Goal: Task Accomplishment & Management: Complete application form

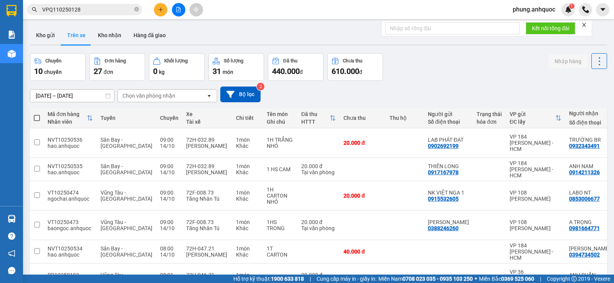
scroll to position [77, 0]
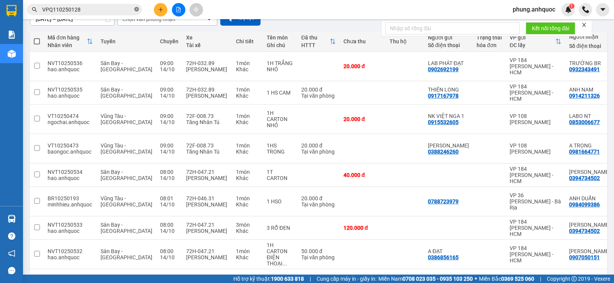
click at [134, 8] on icon "close-circle" at bounding box center [136, 9] width 5 height 5
click at [136, 10] on span at bounding box center [136, 9] width 5 height 8
click at [137, 9] on span at bounding box center [136, 9] width 5 height 8
click at [105, 7] on input "VPQ110250128" at bounding box center [87, 9] width 91 height 8
click at [137, 9] on span at bounding box center [136, 9] width 5 height 8
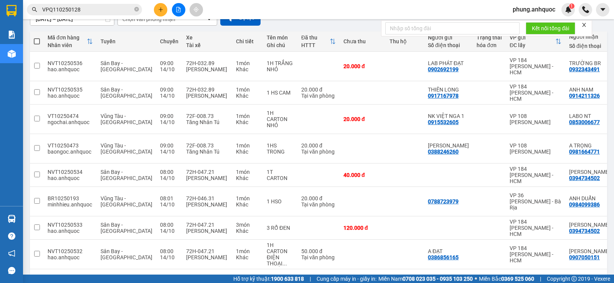
click at [137, 9] on span at bounding box center [136, 9] width 5 height 8
click at [116, 9] on input "text" at bounding box center [87, 9] width 91 height 8
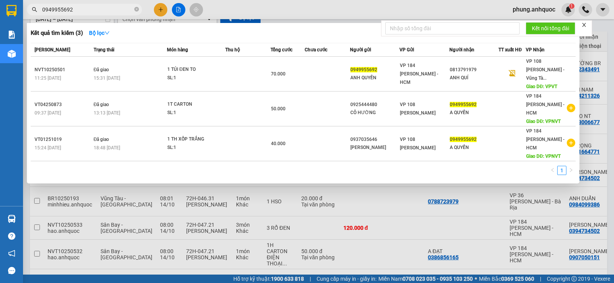
type input "0949955692"
click at [135, 9] on icon "close-circle" at bounding box center [136, 9] width 5 height 5
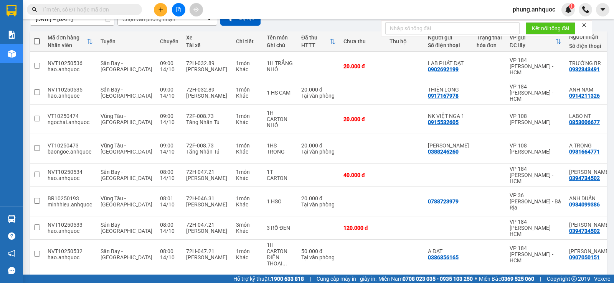
click at [115, 12] on input "text" at bounding box center [87, 9] width 91 height 8
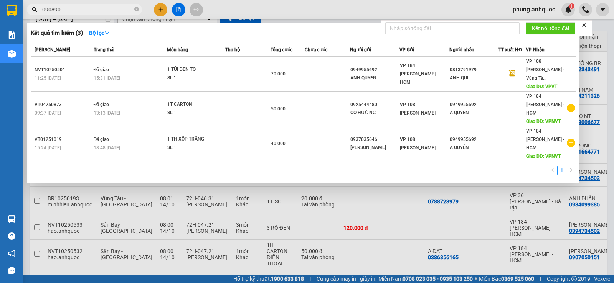
type input "0908903"
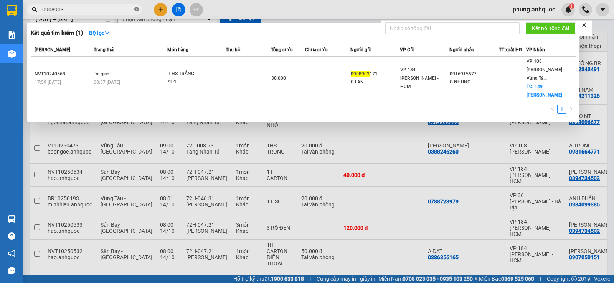
click at [138, 10] on icon "close-circle" at bounding box center [136, 9] width 5 height 5
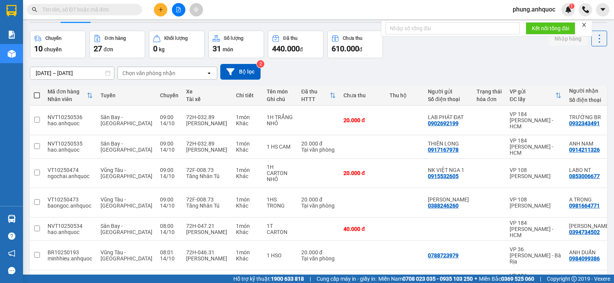
scroll to position [0, 0]
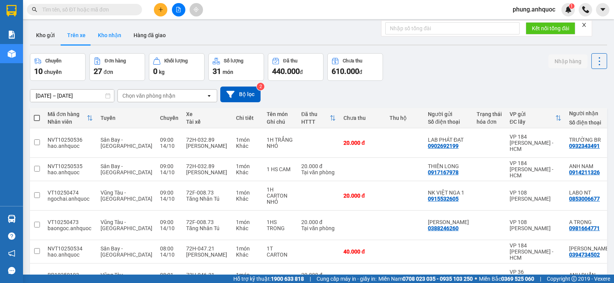
click at [111, 38] on button "Kho nhận" at bounding box center [110, 35] width 36 height 18
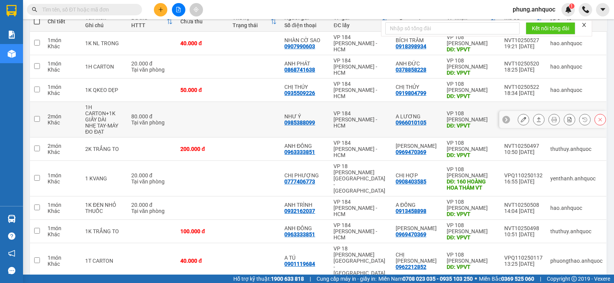
scroll to position [108, 0]
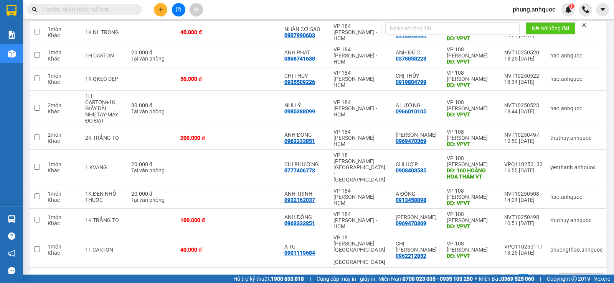
click at [107, 12] on input "text" at bounding box center [87, 9] width 91 height 8
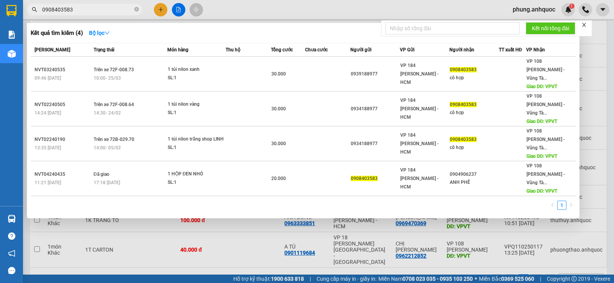
click at [80, 11] on input "0908403583" at bounding box center [87, 9] width 91 height 8
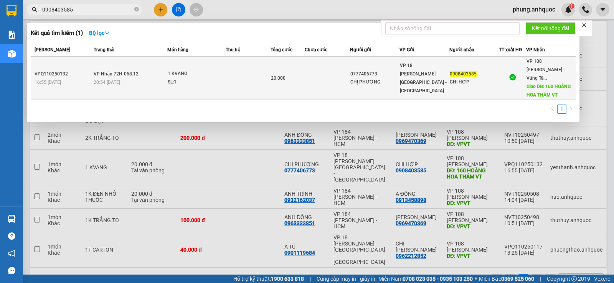
type input "0908403585"
click at [308, 73] on td at bounding box center [327, 78] width 45 height 43
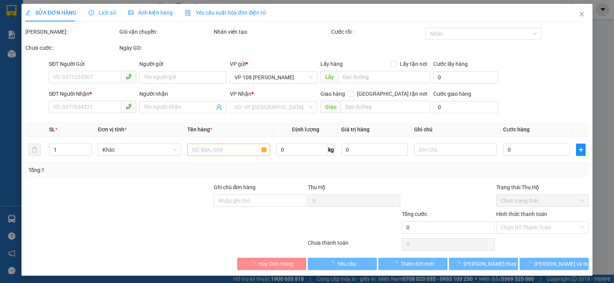
type input "0777406773"
type input "CHỊ PHƯỢNG"
type input "0908403585"
type input "CHỊ HỢP"
type input "160 HOÀNG HOA THÁM VT"
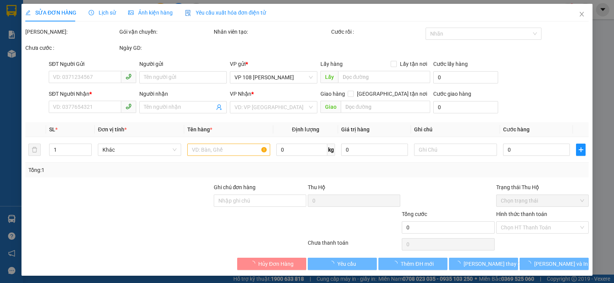
type input "CK 13/10 THANH"
type input "20.000"
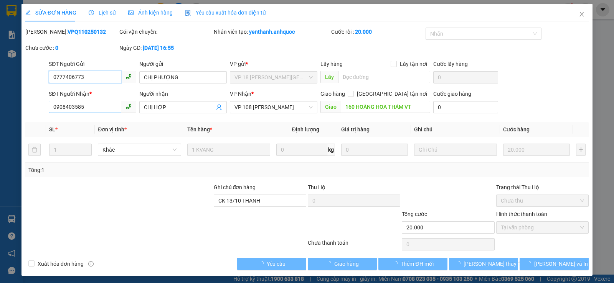
checkbox input "true"
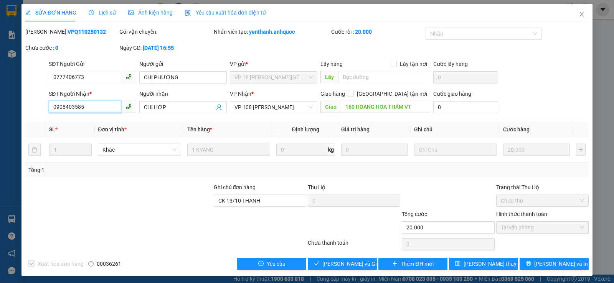
click at [90, 110] on input "0908403585" at bounding box center [85, 107] width 73 height 12
type input "0908403583"
click at [493, 265] on span "[PERSON_NAME] thay đổi" at bounding box center [493, 264] width 61 height 8
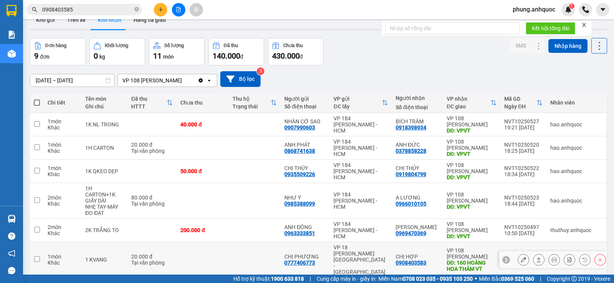
scroll to position [108, 0]
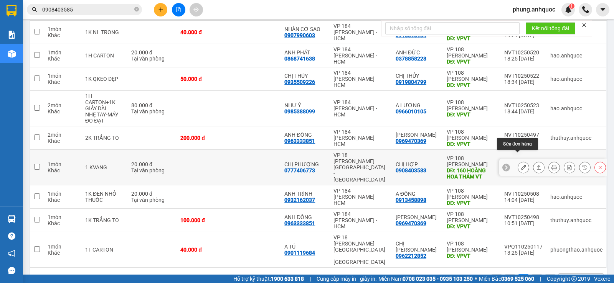
click at [521, 165] on icon at bounding box center [523, 167] width 5 height 5
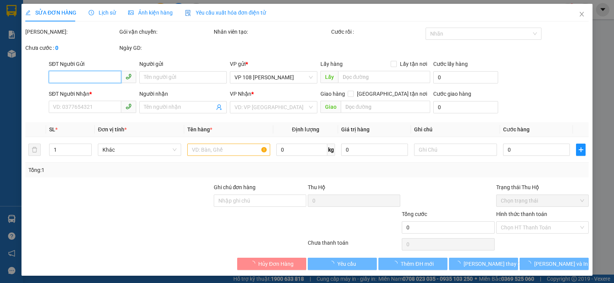
type input "0777406773"
type input "CHỊ PHƯỢNG"
type input "0908403583"
type input "CHỊ HỢP"
type input "160 HOÀNG HOA THÁM VT"
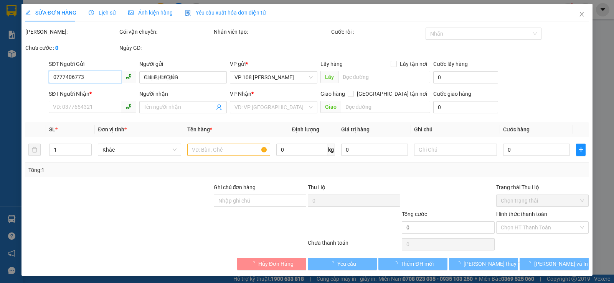
type input "CK 13/10 THANH"
type input "20.000"
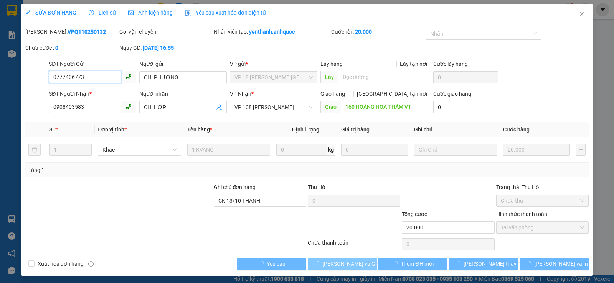
checkbox input "true"
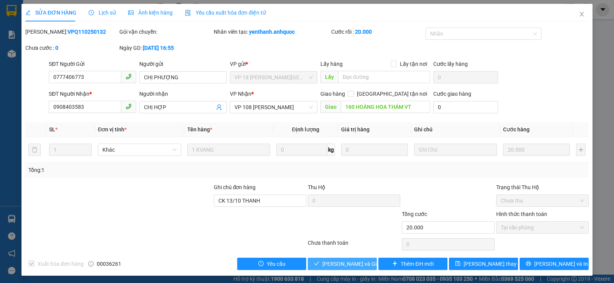
click at [346, 267] on span "[PERSON_NAME] và Giao hàng" at bounding box center [359, 264] width 74 height 8
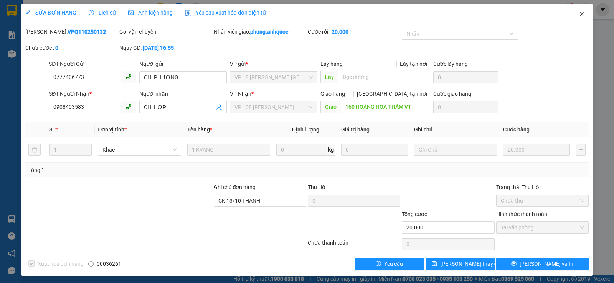
click at [578, 15] on icon "close" at bounding box center [581, 14] width 6 height 6
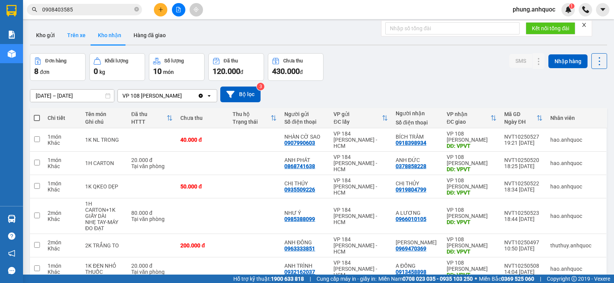
click at [81, 39] on button "Trên xe" at bounding box center [76, 35] width 31 height 18
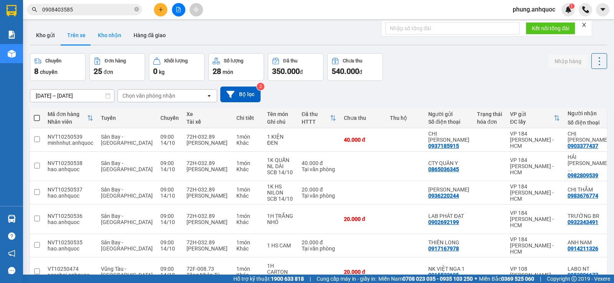
click at [117, 35] on button "Kho nhận" at bounding box center [110, 35] width 36 height 18
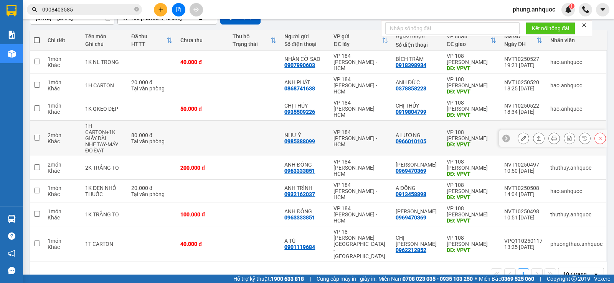
scroll to position [78, 0]
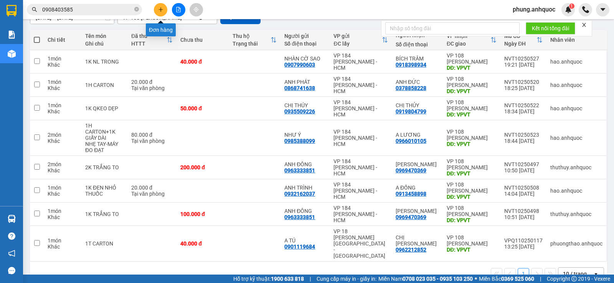
click at [160, 8] on icon "plus" at bounding box center [160, 9] width 5 height 5
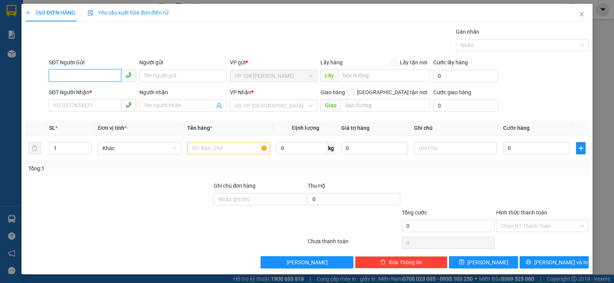
click at [85, 77] on input "SĐT Người Gửi" at bounding box center [85, 75] width 73 height 12
click at [93, 92] on div "0949131144 - C DIỄM" at bounding box center [91, 91] width 77 height 8
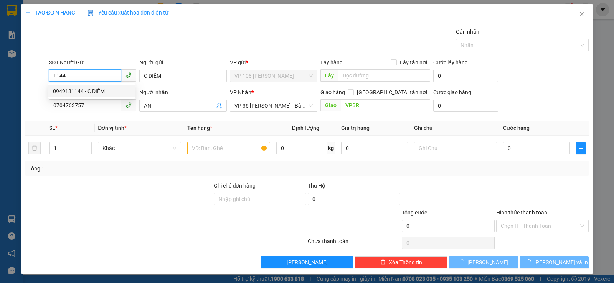
type input "0949131144"
type input "C DIỄM"
type input "0704763757"
type input "AN"
type input "VPBR"
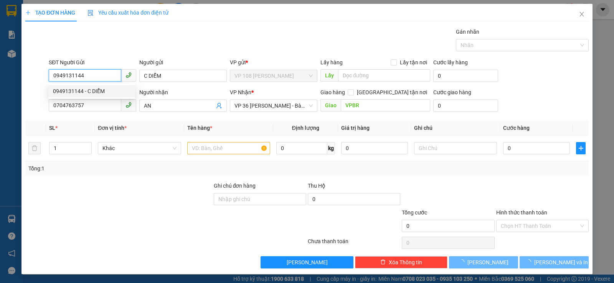
type input "20.000"
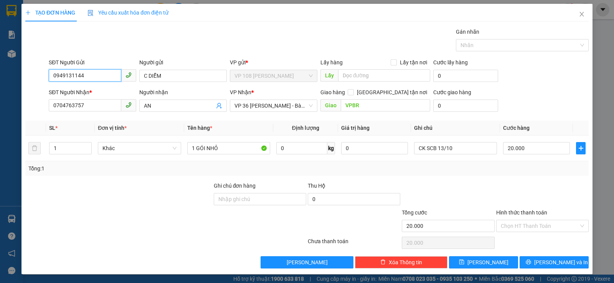
type input "0949131144"
drag, startPoint x: 94, startPoint y: 112, endPoint x: 43, endPoint y: 105, distance: 51.9
click at [43, 105] on div "SĐT Người Nhận * 0704763757 Người nhận AN VP Nhận * VP 36 [PERSON_NAME] - Bà Rị…" at bounding box center [307, 101] width 565 height 27
click at [91, 109] on input "0704763757" at bounding box center [85, 105] width 73 height 12
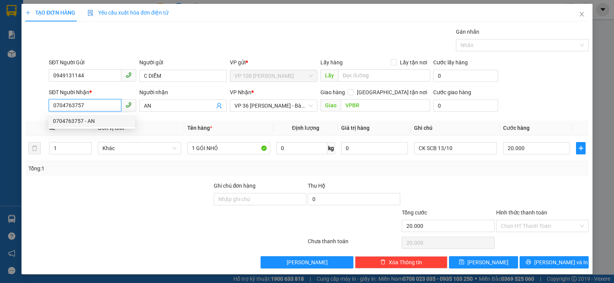
drag, startPoint x: 91, startPoint y: 109, endPoint x: 40, endPoint y: 107, distance: 51.4
click at [41, 107] on div "SĐT Người Nhận * 0704763757 Người nhận AN VP Nhận * VP 36 [PERSON_NAME] - Bà Rị…" at bounding box center [307, 101] width 565 height 27
type input "0382001006"
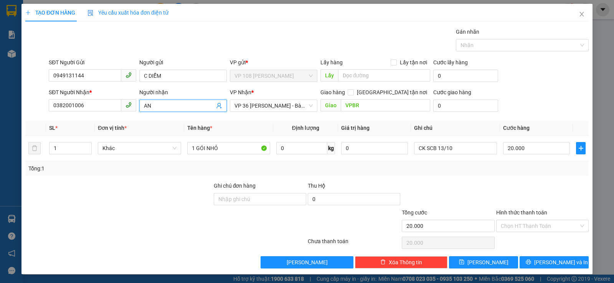
drag, startPoint x: 160, startPoint y: 106, endPoint x: 130, endPoint y: 105, distance: 29.5
click at [133, 106] on div "SĐT Người Nhận * 0382001006 Người nhận AN AN VP Nhận * VP 36 [PERSON_NAME] - Bà…" at bounding box center [318, 101] width 543 height 27
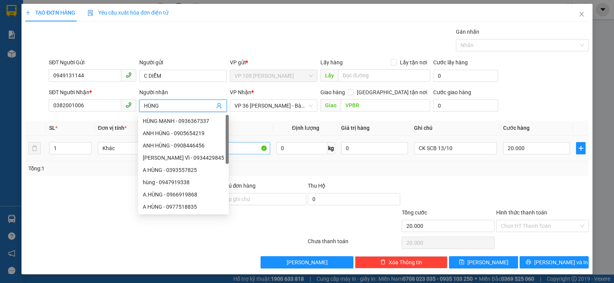
type input "HÙNG"
click at [238, 151] on input "1 GÓI NHỎ" at bounding box center [228, 148] width 83 height 12
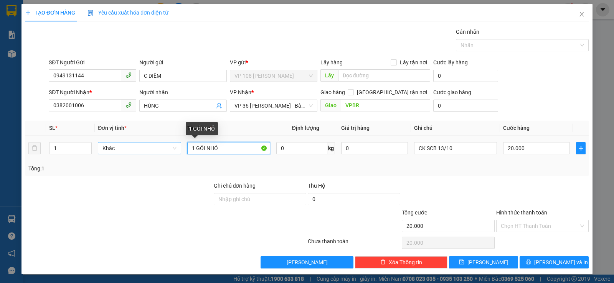
drag, startPoint x: 227, startPoint y: 151, endPoint x: 165, endPoint y: 147, distance: 62.6
click at [167, 148] on tr "1 Khác 1 GÓI NHỎ 0 kg 0 CK SCB 13/10 20.000" at bounding box center [306, 149] width 563 height 26
type input "1 HS VIETTEL"
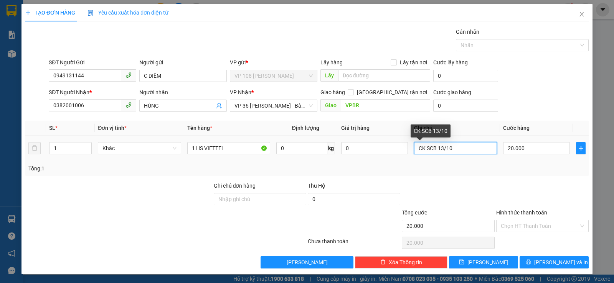
click at [456, 148] on input "CK SCB 13/10" at bounding box center [455, 148] width 83 height 12
type input "CK SCB 14/10"
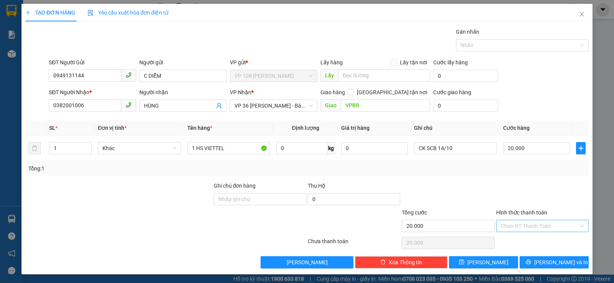
click at [529, 224] on input "Hình thức thanh toán" at bounding box center [540, 227] width 78 height 12
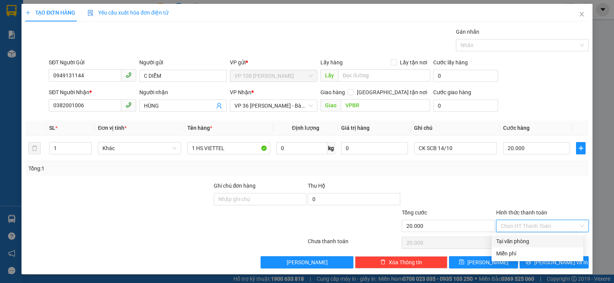
click at [522, 241] on div "Tại văn phòng" at bounding box center [537, 241] width 82 height 8
type input "0"
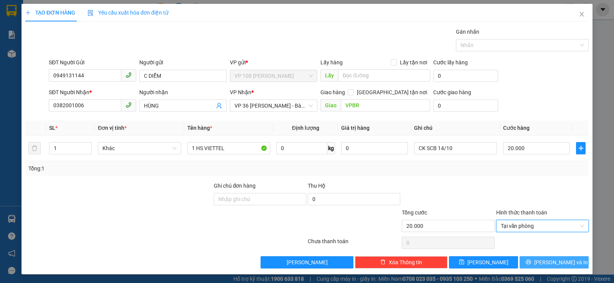
click at [542, 261] on span "[PERSON_NAME] và In" at bounding box center [561, 263] width 54 height 8
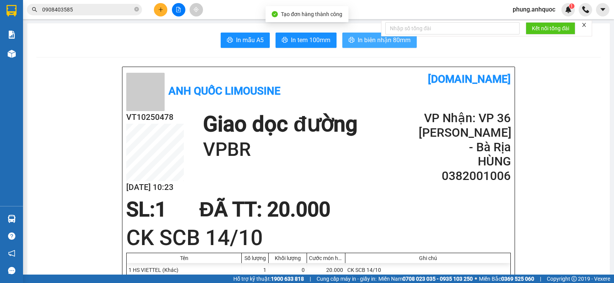
click at [361, 41] on span "In biên nhận 80mm" at bounding box center [384, 40] width 53 height 10
click at [366, 43] on span "In biên nhận 80mm" at bounding box center [384, 40] width 53 height 10
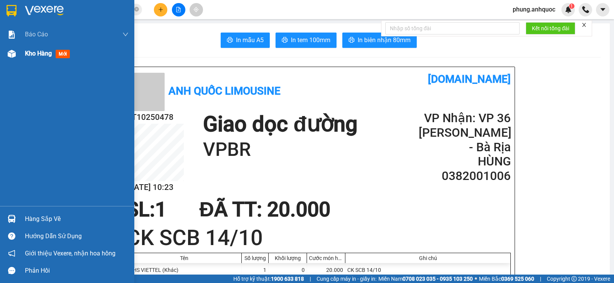
click at [26, 54] on span "Kho hàng" at bounding box center [38, 53] width 27 height 7
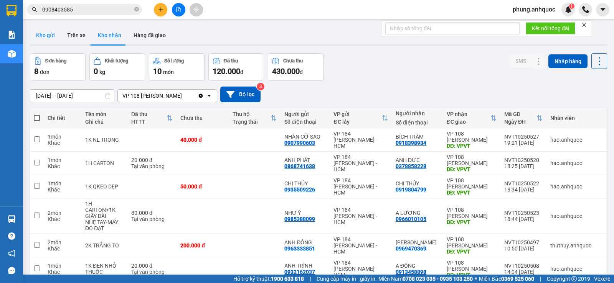
click at [45, 37] on button "Kho gửi" at bounding box center [45, 35] width 31 height 18
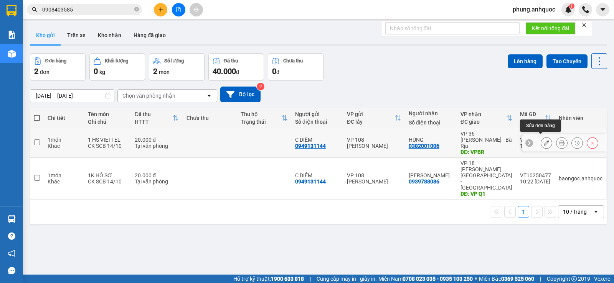
click at [544, 141] on icon at bounding box center [546, 142] width 5 height 5
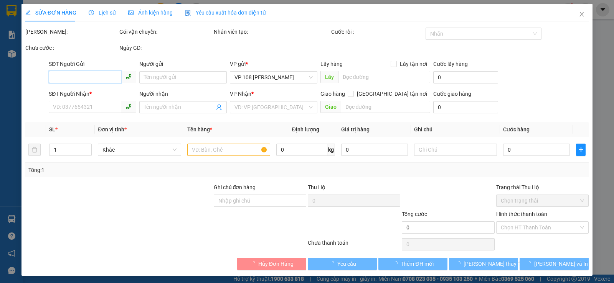
type input "0949131144"
type input "C DIỄM"
type input "0382001006"
type input "HÙNG"
type input "VPBR"
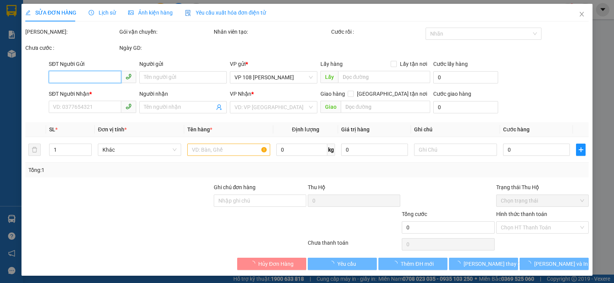
type input "20.000"
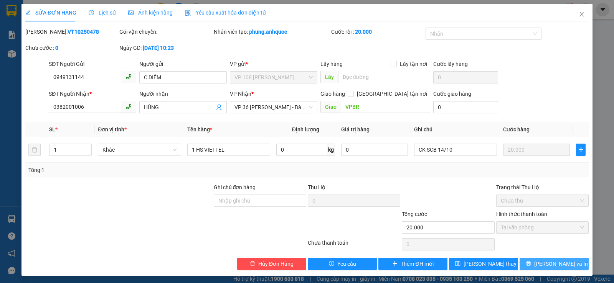
click at [543, 265] on span "[PERSON_NAME] và In" at bounding box center [561, 264] width 54 height 8
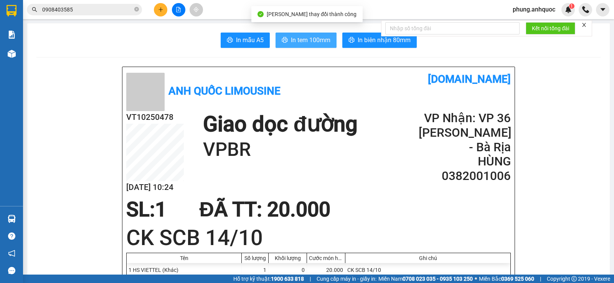
click at [308, 43] on span "In tem 100mm" at bounding box center [311, 40] width 40 height 10
